Goal: Task Accomplishment & Management: Complete application form

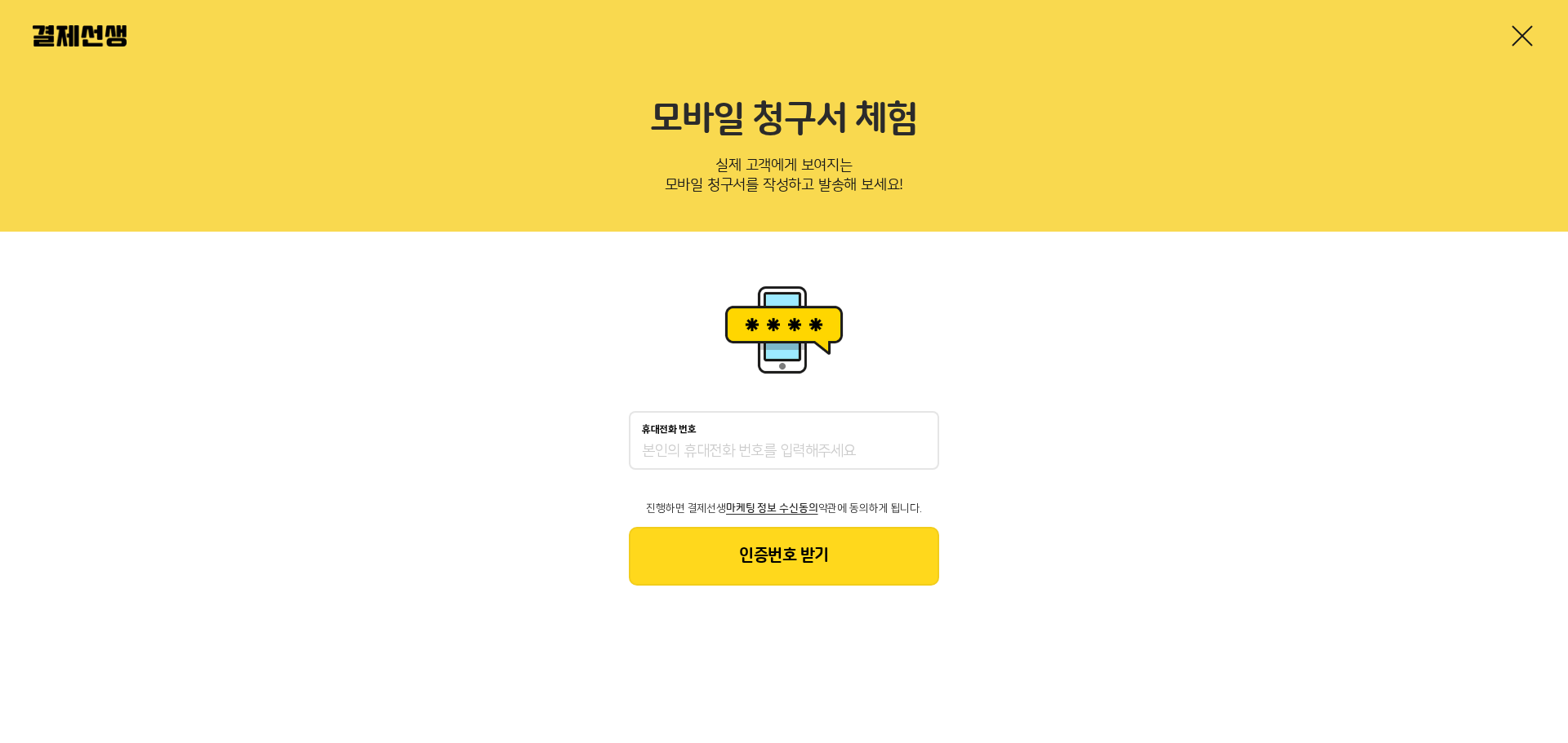
click at [731, 460] on input "휴대전화 번호" at bounding box center [784, 452] width 284 height 20
type input "01042333334"
click at [1513, 35] on link at bounding box center [1521, 35] width 26 height 26
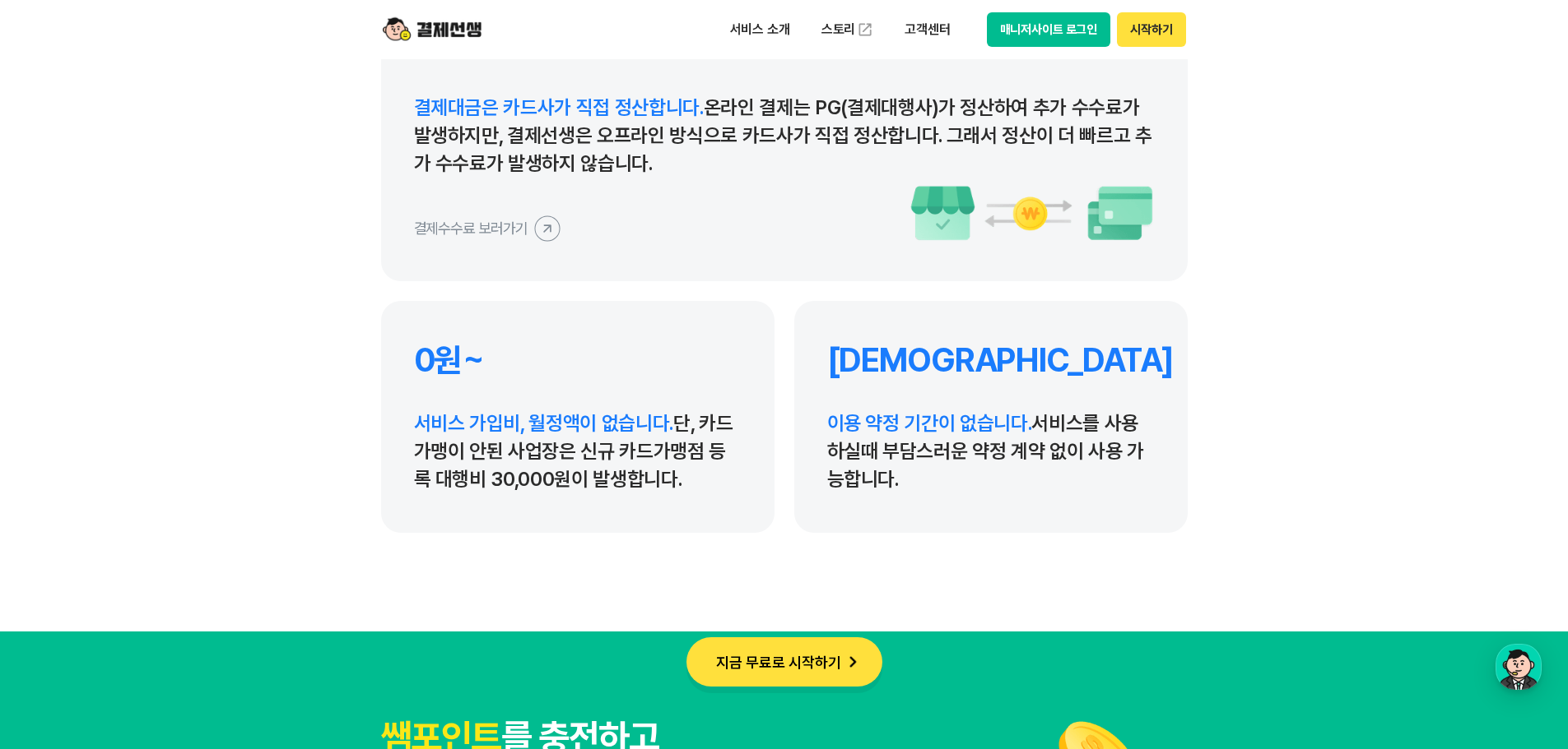
scroll to position [7815, 0]
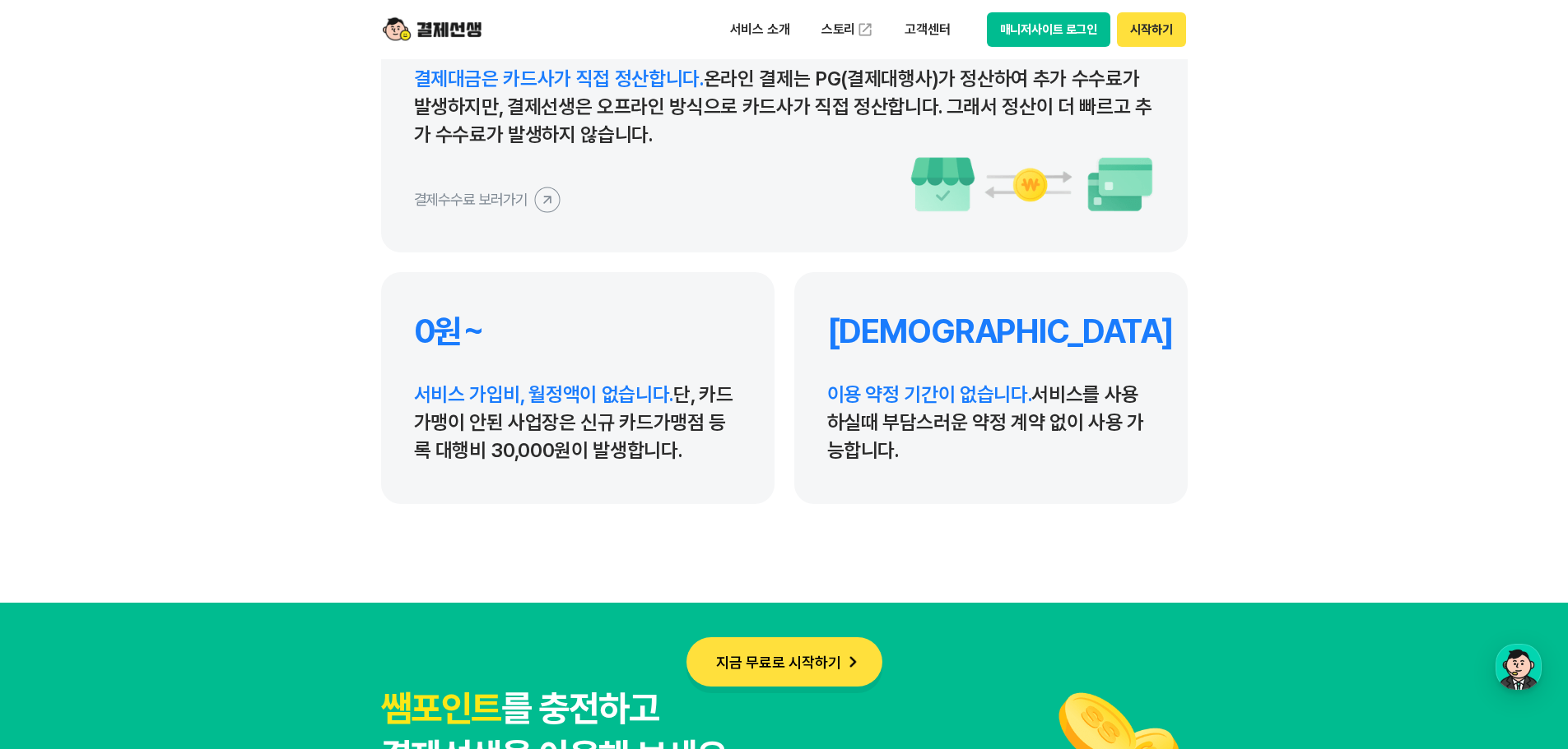
click at [550, 207] on icon at bounding box center [547, 199] width 37 height 37
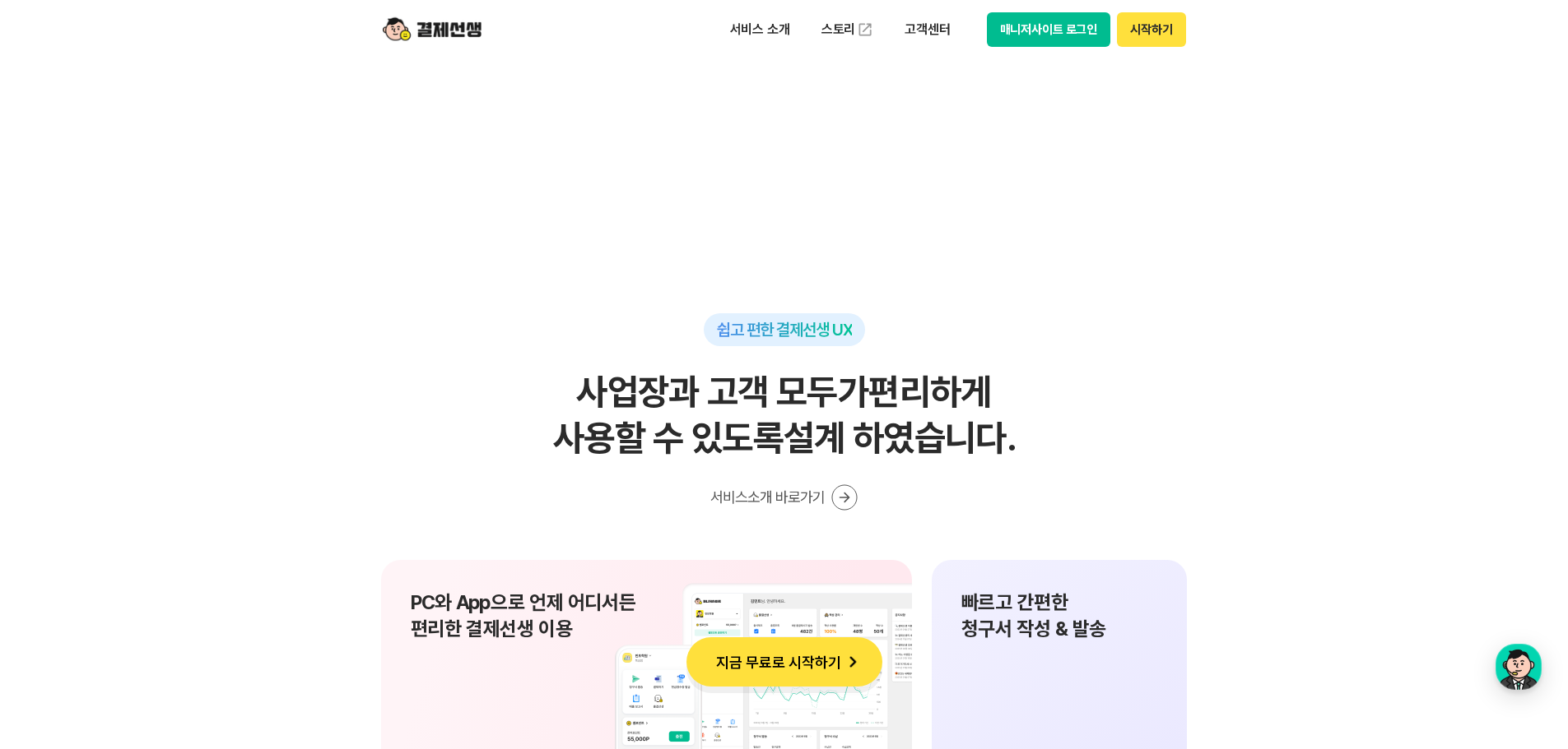
scroll to position [10201, 0]
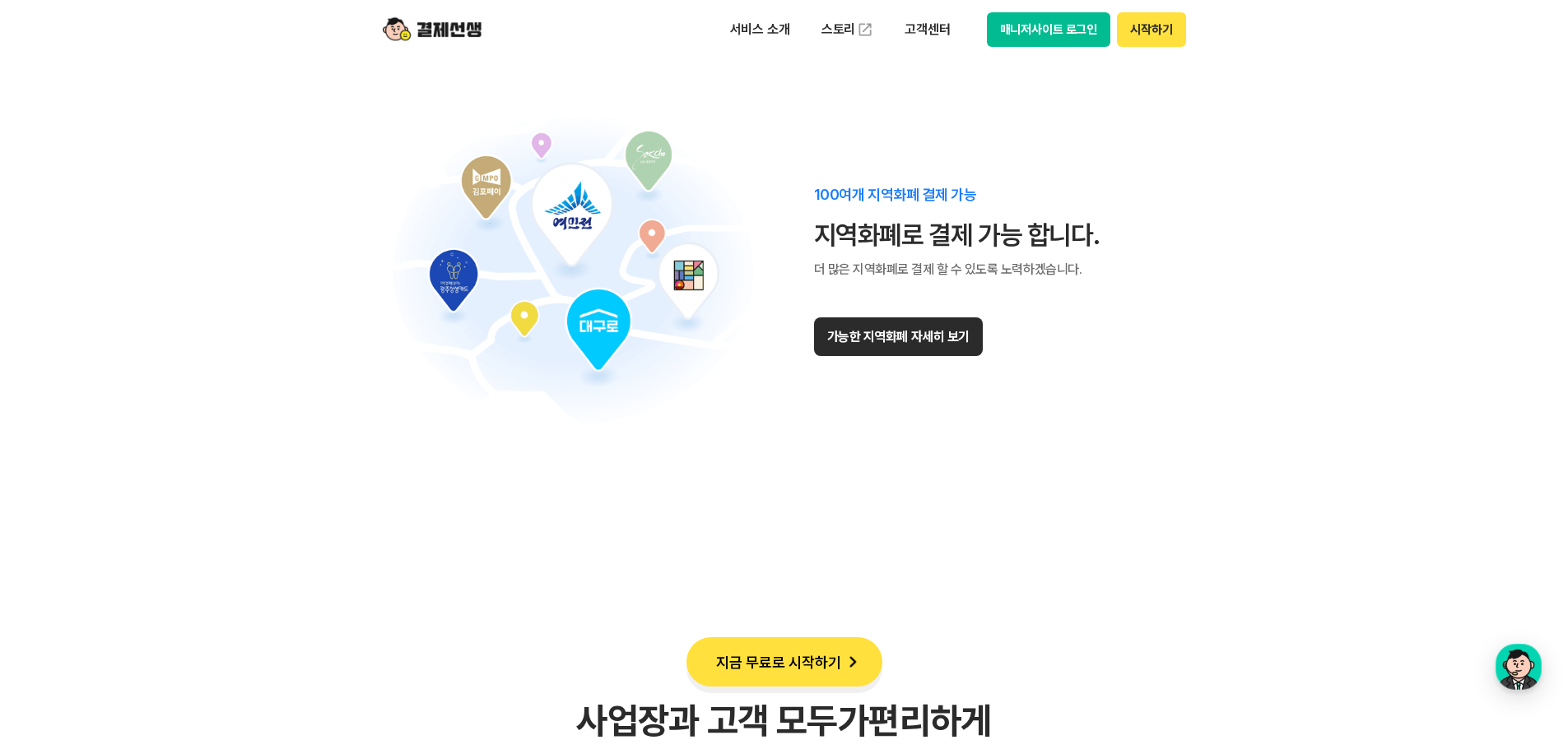
click at [908, 330] on button "가능한 지역화폐 자세히 보기" at bounding box center [898, 337] width 169 height 39
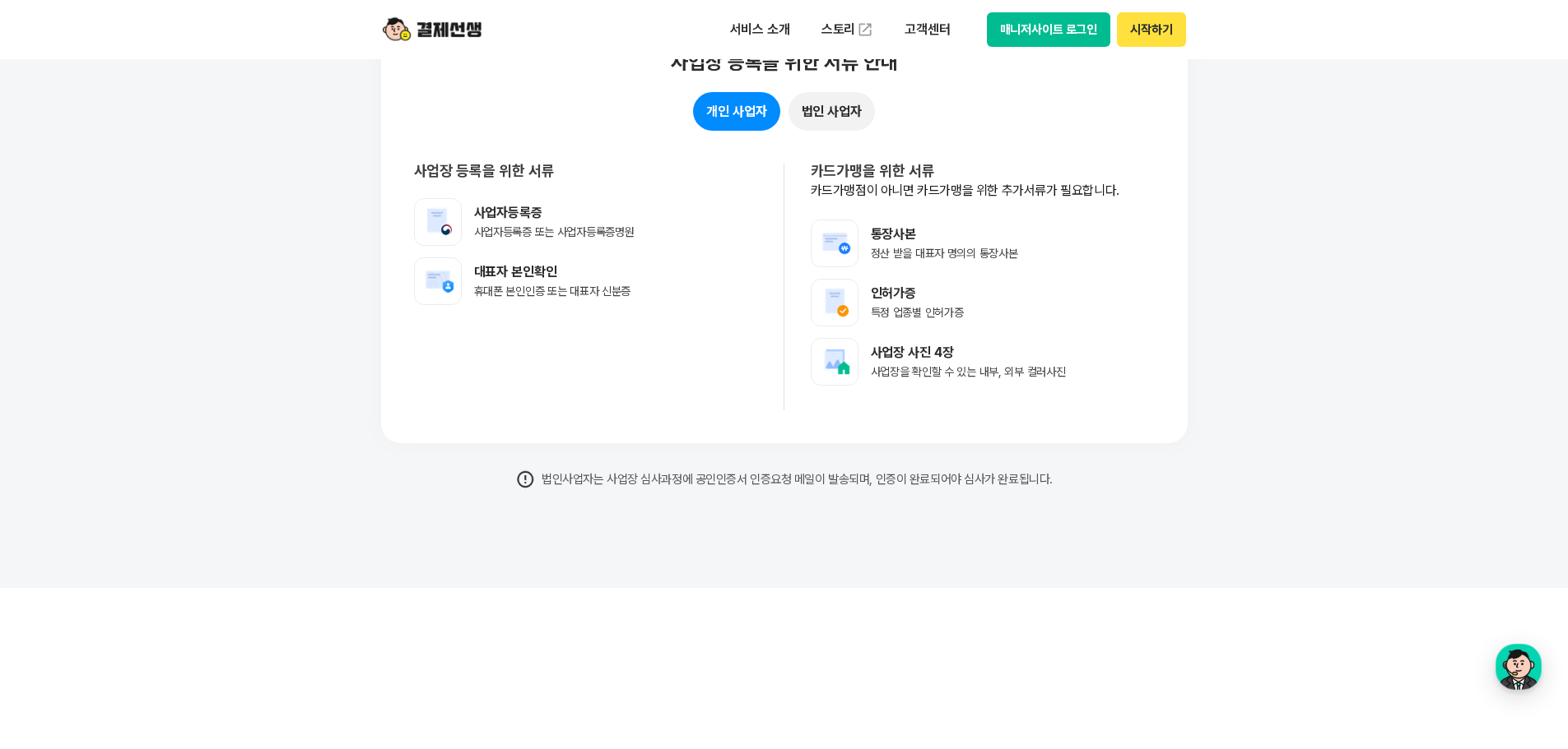
scroll to position [12998, 0]
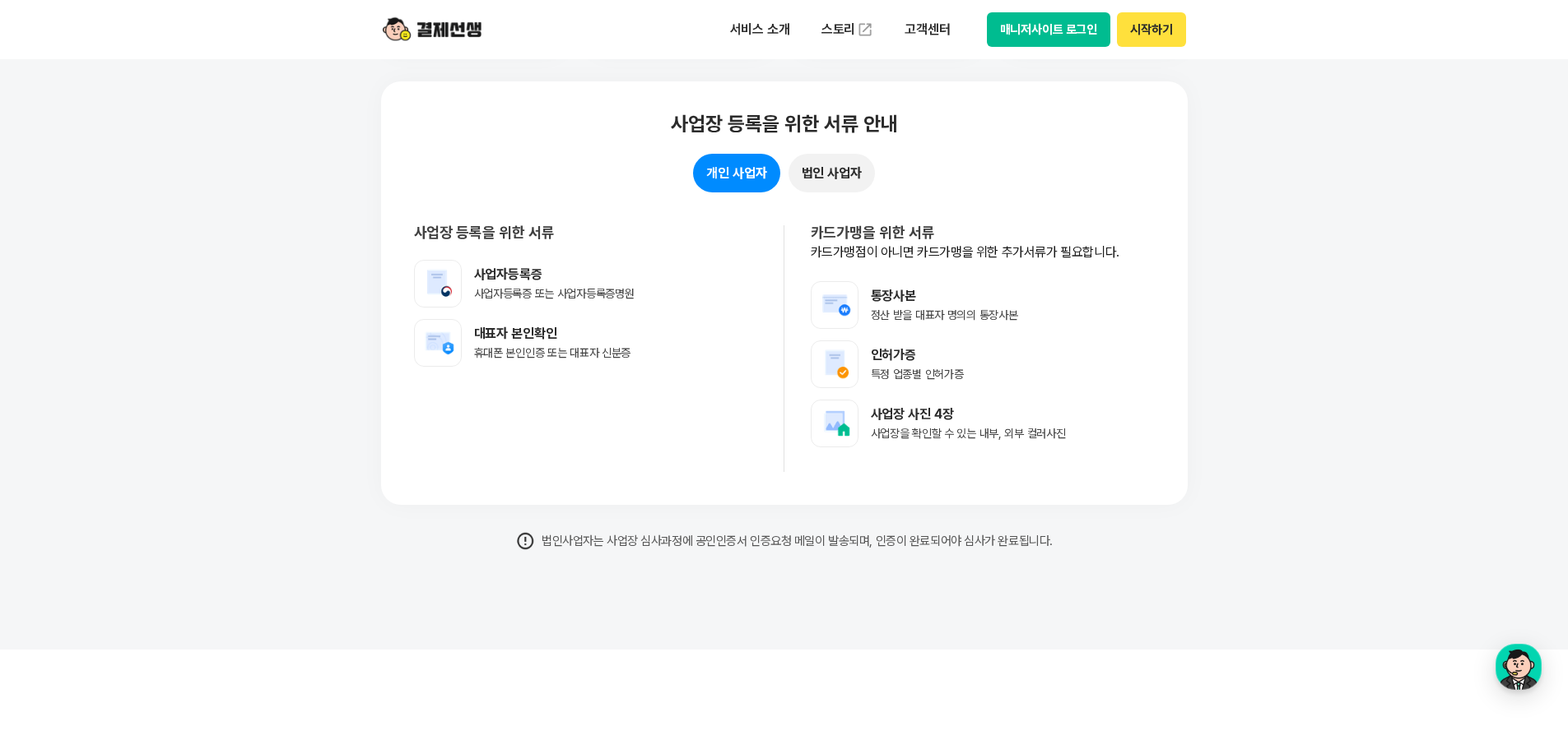
click at [755, 167] on button "개인 사업자" at bounding box center [736, 173] width 87 height 39
click at [1134, 38] on button "시작하기" at bounding box center [1151, 30] width 68 height 35
